Goal: Task Accomplishment & Management: Use online tool/utility

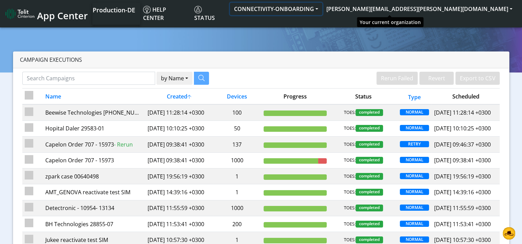
click at [322, 9] on button "CONNECTIVITY-ONBOARDING" at bounding box center [276, 9] width 92 height 12
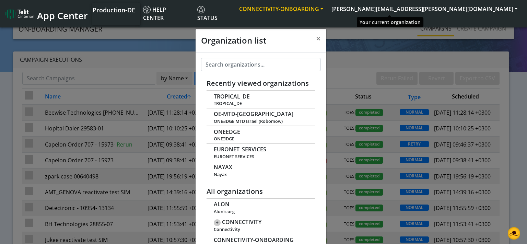
scroll to position [2, 0]
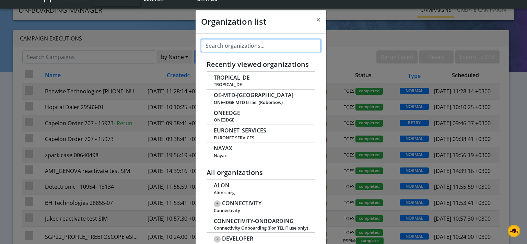
click at [294, 45] on input "text" at bounding box center [261, 45] width 120 height 13
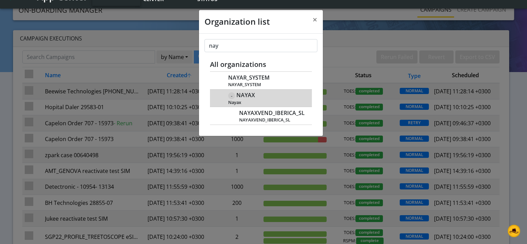
click at [258, 95] on div "- NAYAX Nayax" at bounding box center [266, 98] width 76 height 14
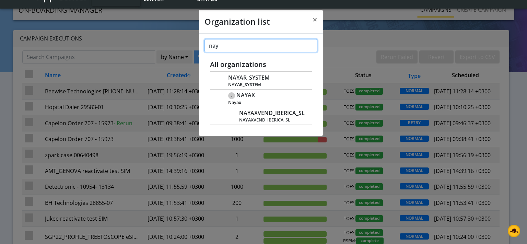
click at [226, 47] on input "nay" at bounding box center [260, 45] width 113 height 13
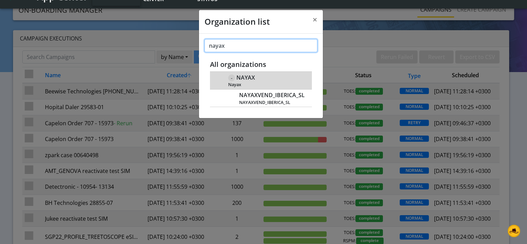
type input "nayax"
click at [245, 78] on span "NAYAX" at bounding box center [245, 77] width 19 height 7
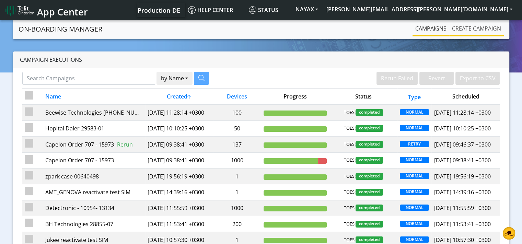
click at [479, 28] on link "Create campaign" at bounding box center [476, 29] width 55 height 14
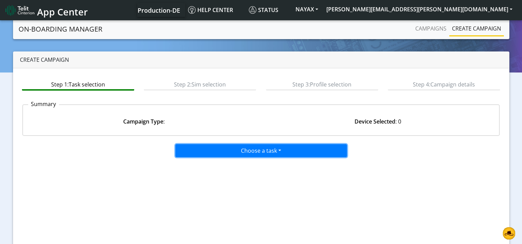
click at [251, 151] on button "Choose a task" at bounding box center [260, 150] width 171 height 13
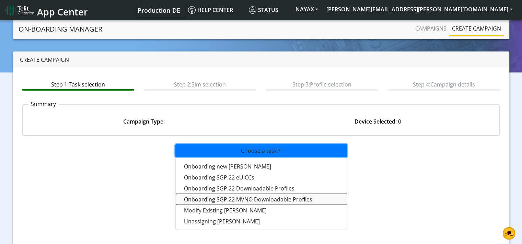
click at [248, 199] on tasksgp22mvnoprofile-dropdown "Onboarding SGP.22 MVNO Downloadable Profiles" at bounding box center [261, 199] width 171 height 11
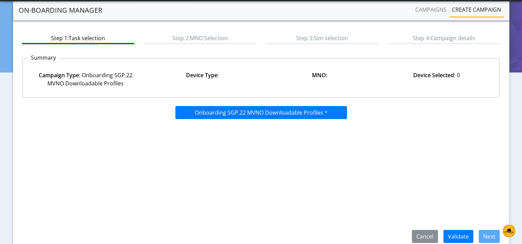
scroll to position [57, 0]
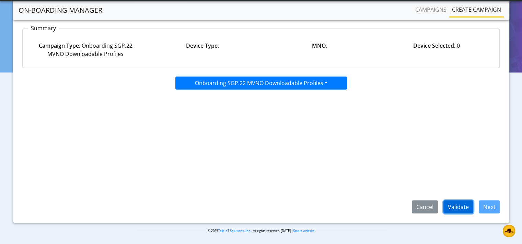
click at [460, 206] on button "Validate" at bounding box center [458, 206] width 30 height 13
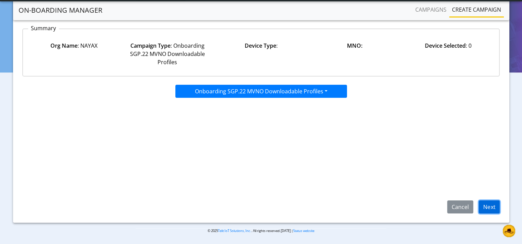
click at [487, 205] on button "Next" at bounding box center [488, 206] width 21 height 13
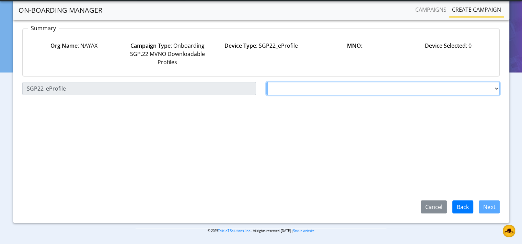
click at [282, 87] on select "Choose a MNO FutureProfile AT&T Wireless TELIT AT&T IOT GW Server NLT-Brazil AT…" at bounding box center [383, 88] width 234 height 13
select select "1.3.5.6.8"
click at [266, 82] on select "Choose a MNO FutureProfile AT&T Wireless TELIT AT&T IOT GW Server NLT-Brazil AT…" at bounding box center [383, 88] width 234 height 13
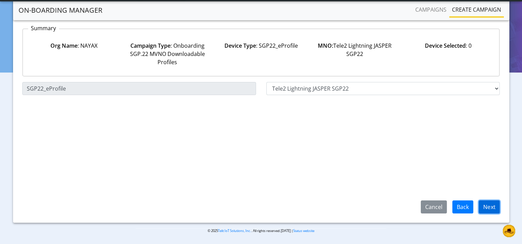
click at [494, 207] on button "Next" at bounding box center [488, 206] width 21 height 13
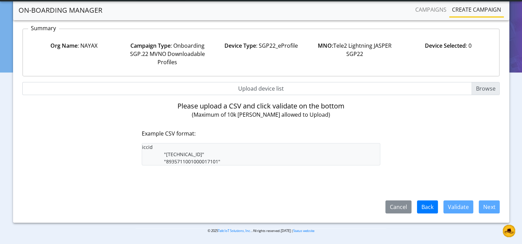
click at [482, 86] on input "Upload device list" at bounding box center [260, 88] width 477 height 13
type input "C:\fakepath\SGP22eprofileLoadNayaxT2.csv"
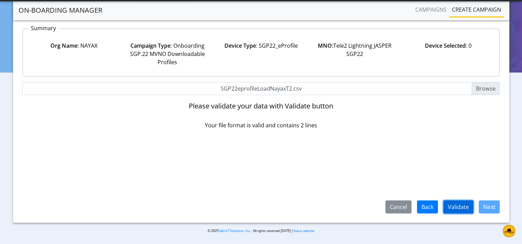
click at [458, 206] on button "Validate" at bounding box center [458, 206] width 30 height 13
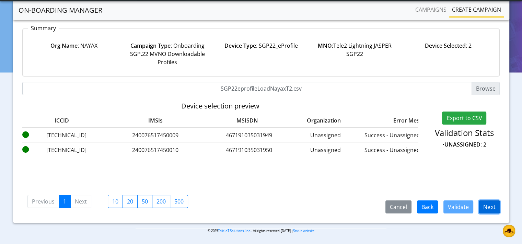
click at [486, 208] on button "Next" at bounding box center [488, 206] width 21 height 13
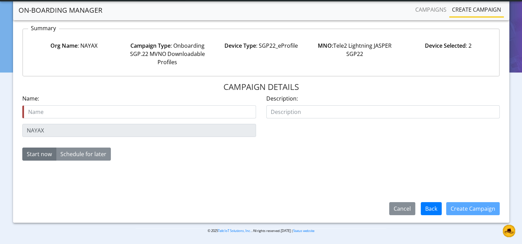
click at [87, 113] on input "text" at bounding box center [139, 111] width 234 height 13
type input "Nayax T2 test pool"
click at [472, 211] on button "Create Campaign" at bounding box center [472, 208] width 53 height 13
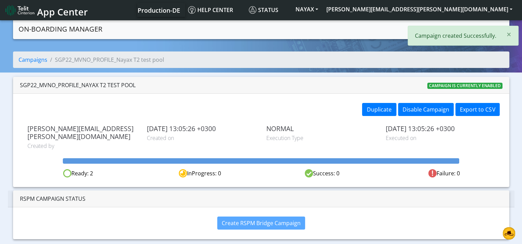
scroll to position [8, 0]
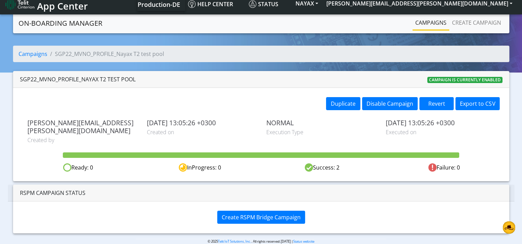
scroll to position [8, 0]
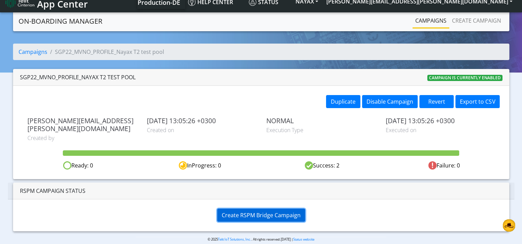
click at [278, 211] on span "Create RSPM Bridge Campaign" at bounding box center [261, 215] width 79 height 8
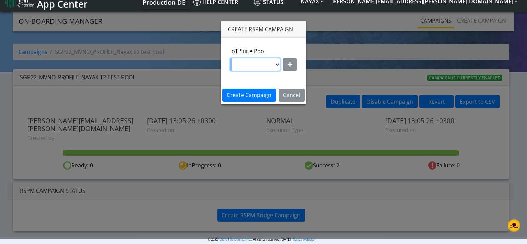
click at [276, 65] on select at bounding box center [255, 64] width 50 height 13
click at [288, 65] on icon "button" at bounding box center [289, 64] width 5 height 5
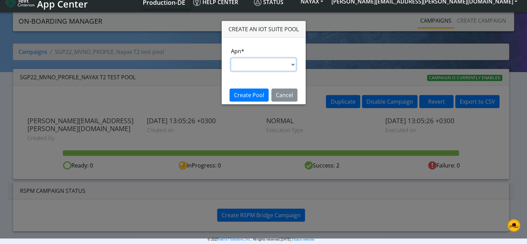
click at [263, 64] on select "nxt17.ue s.test [DOMAIN_NAME] [DOMAIN_NAME] [DOMAIN_NAME] [DOMAIN_NAME] [DOMAIN…" at bounding box center [263, 64] width 65 height 13
select select "41bc5ce0-bad7-11ea-a60a-001f6fe892bc"
click at [231, 58] on select "nxt17.ue s.test [DOMAIN_NAME] [DOMAIN_NAME] [DOMAIN_NAME] [DOMAIN_NAME] [DOMAIN…" at bounding box center [263, 64] width 65 height 13
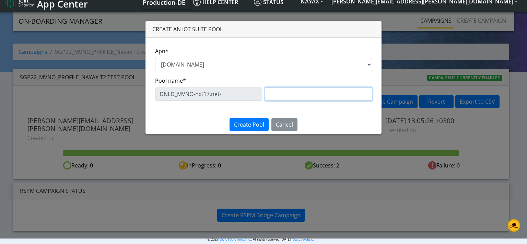
click at [288, 94] on input "text" at bounding box center [318, 93] width 107 height 13
type input "T2_Native"
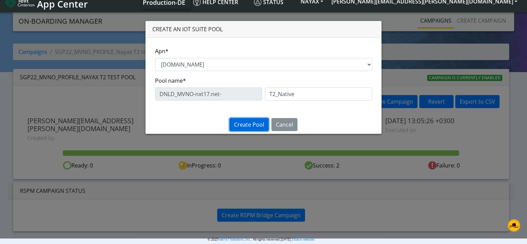
click at [257, 126] on span "Create Pool" at bounding box center [249, 125] width 30 height 8
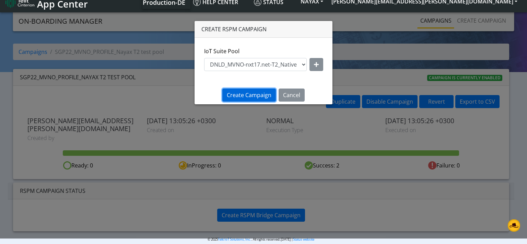
click at [245, 93] on span "Create Campaign" at bounding box center [249, 95] width 45 height 8
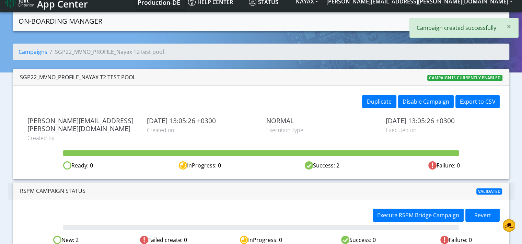
scroll to position [11, 0]
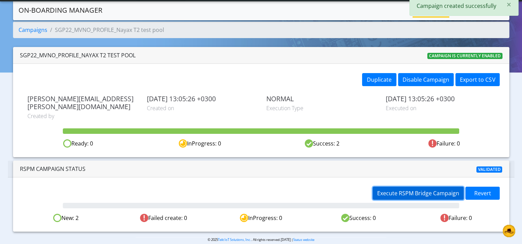
click at [407, 189] on span "Execute RSPM Bridge Campaign" at bounding box center [418, 193] width 82 height 8
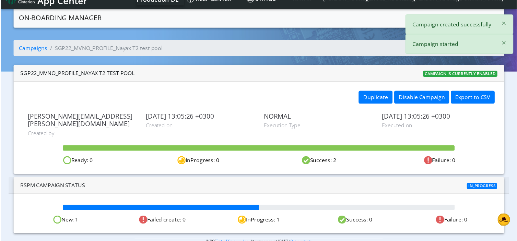
scroll to position [0, 0]
